Goal: Information Seeking & Learning: Compare options

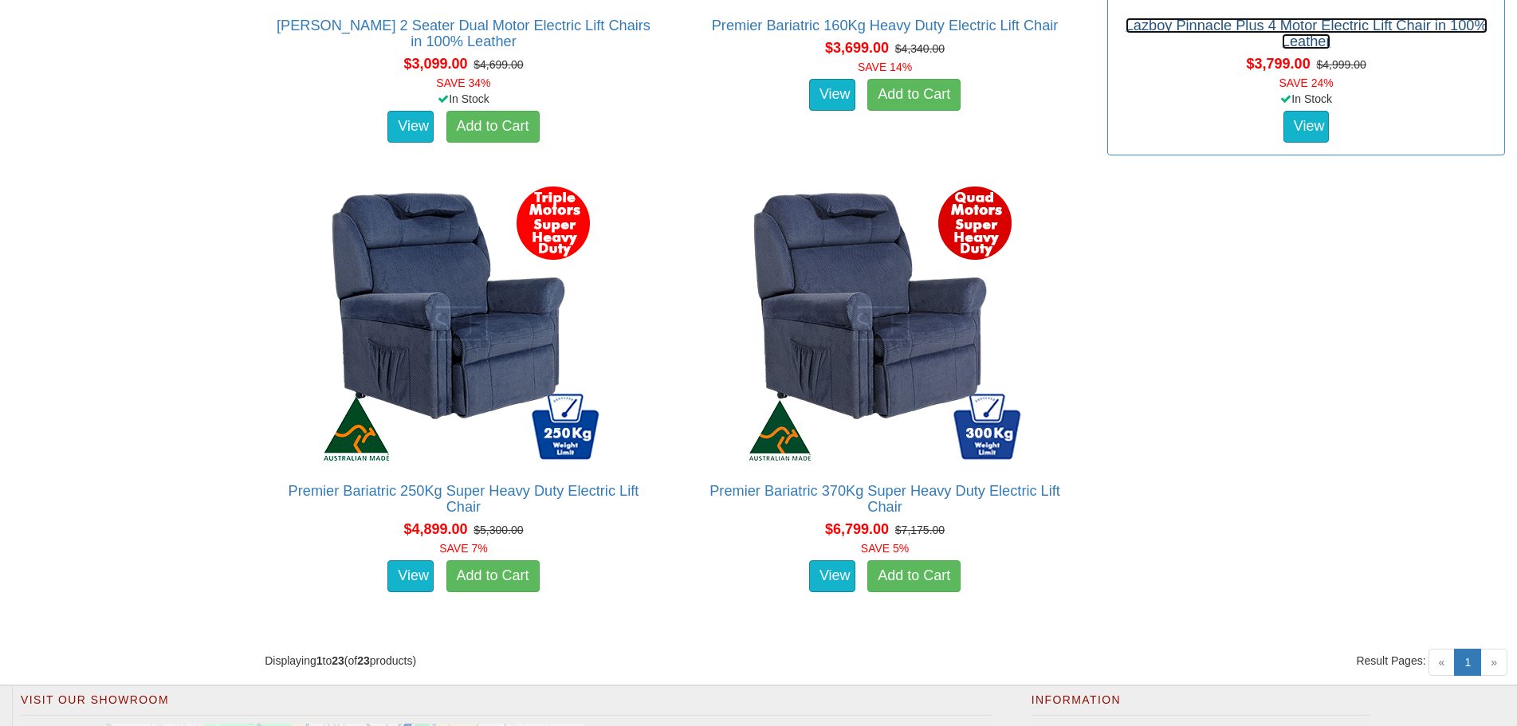
scroll to position [4224, 0]
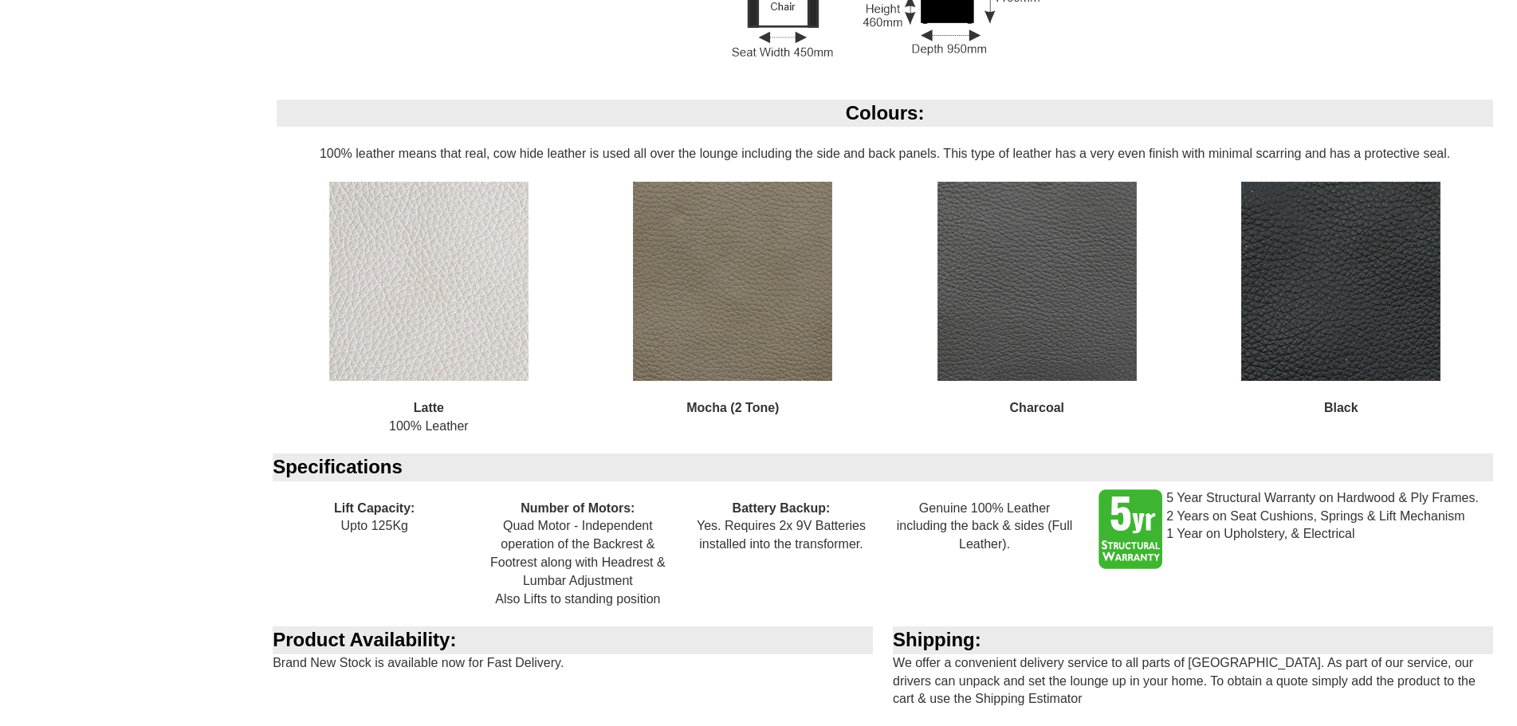
scroll to position [1435, 0]
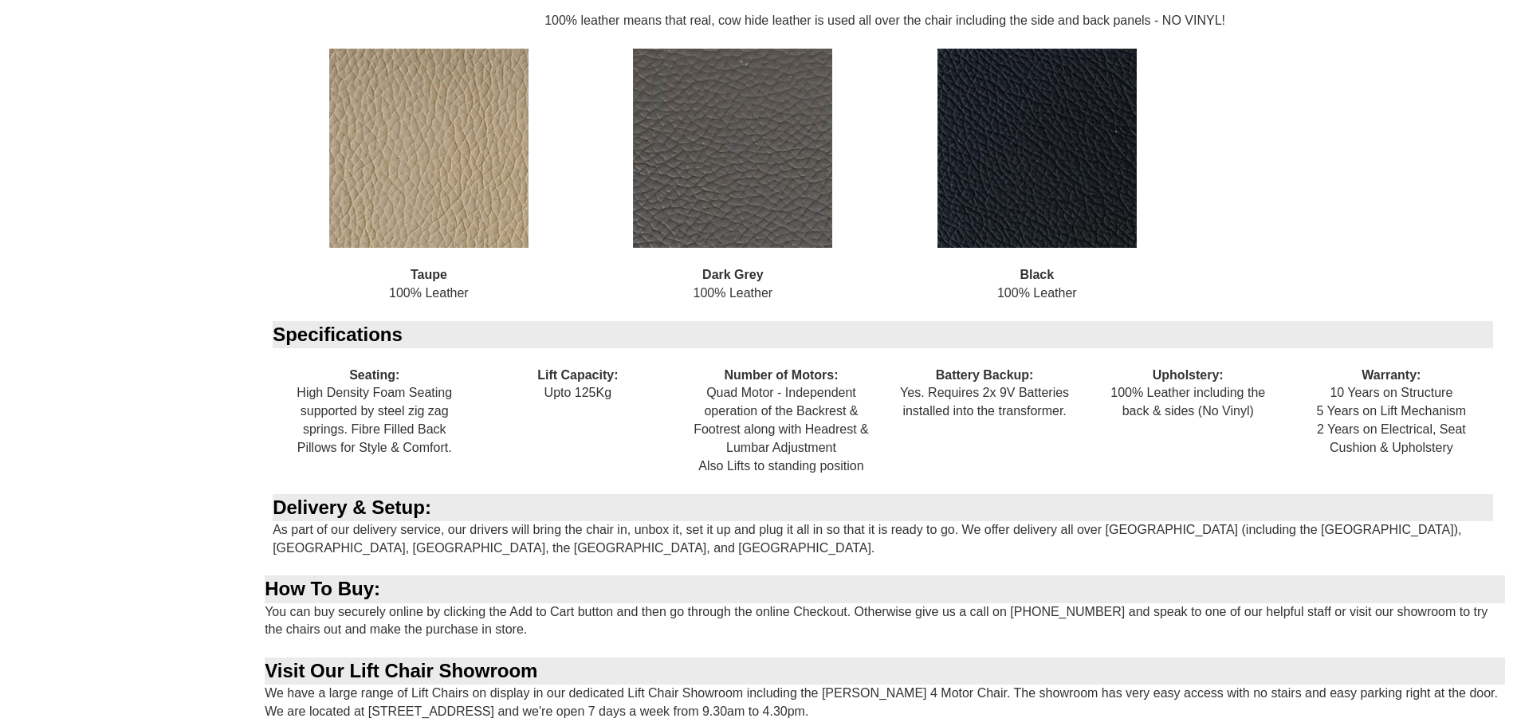
scroll to position [2072, 0]
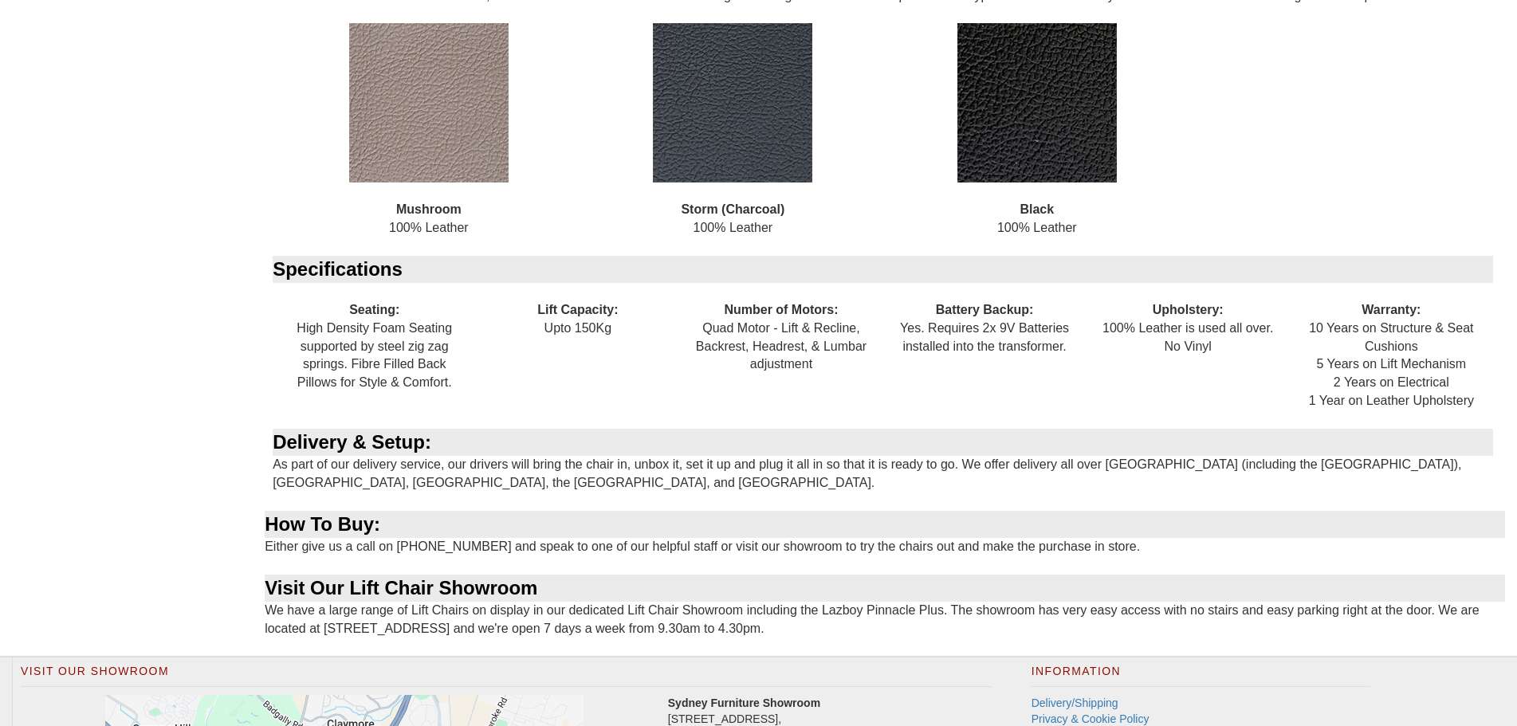
scroll to position [1514, 0]
